Goal: Navigation & Orientation: Understand site structure

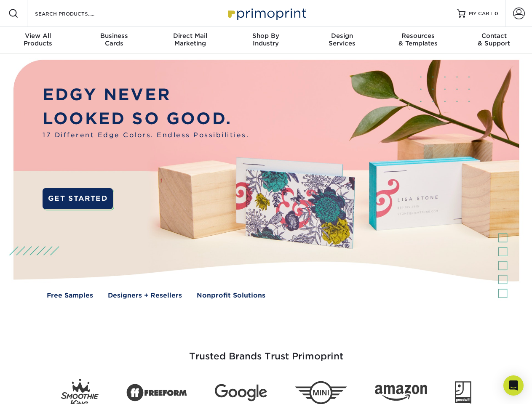
click at [266, 202] on img at bounding box center [266, 185] width 526 height 263
click at [13, 13] on span at bounding box center [13, 13] width 10 height 10
click at [518, 13] on span at bounding box center [519, 14] width 12 height 12
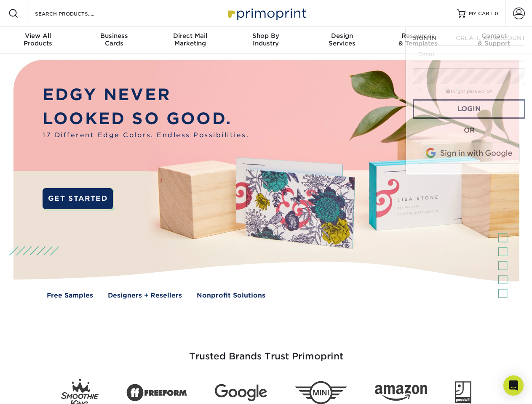
click at [38, 40] on div "View All Products" at bounding box center [38, 39] width 76 height 15
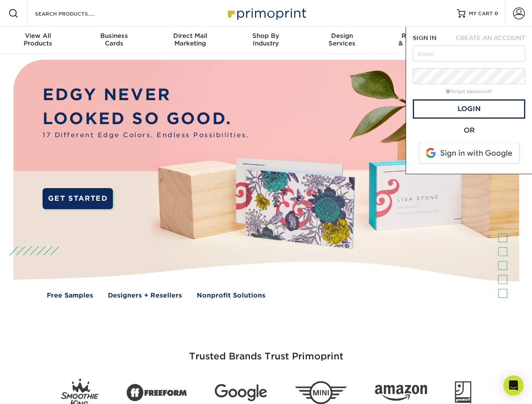
click at [114, 40] on div "Business Cards" at bounding box center [114, 39] width 76 height 15
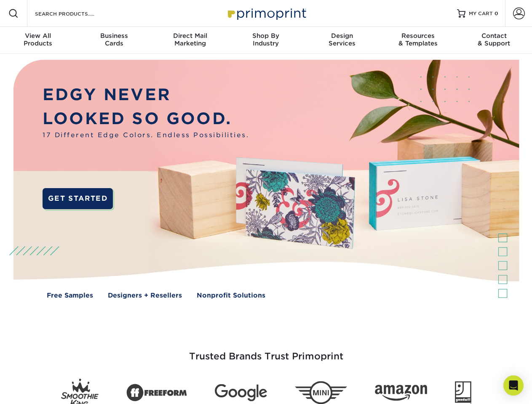
click at [190, 40] on div "Direct Mail Marketing" at bounding box center [190, 39] width 76 height 15
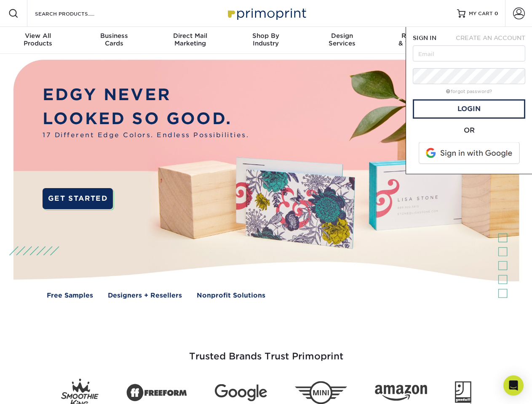
click at [266, 40] on div "Shop By Industry" at bounding box center [266, 39] width 76 height 15
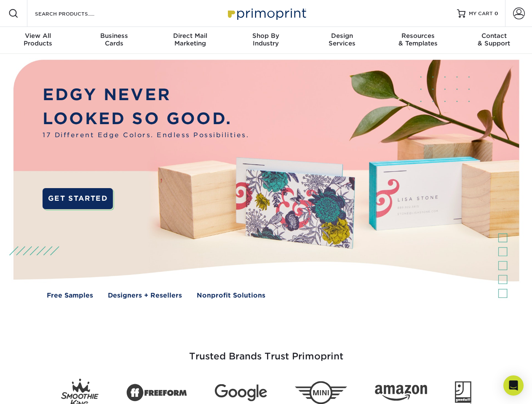
click at [342, 40] on div "Design Services" at bounding box center [342, 39] width 76 height 15
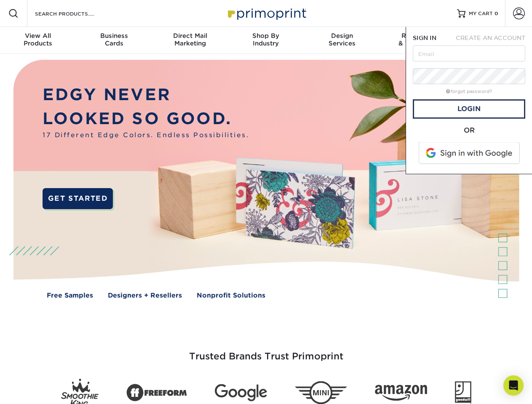
click at [418, 40] on span "SIGN IN" at bounding box center [425, 38] width 24 height 7
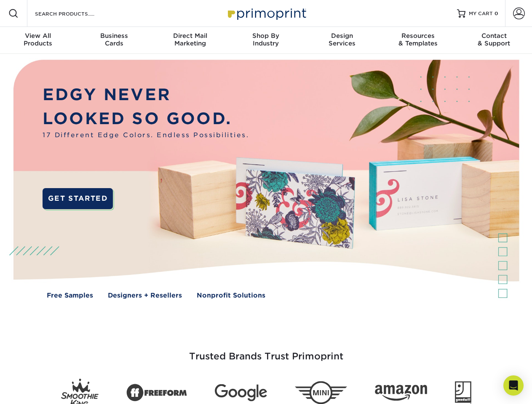
click at [494, 40] on div "Contact & Support" at bounding box center [494, 39] width 76 height 15
